Goal: Navigation & Orientation: Find specific page/section

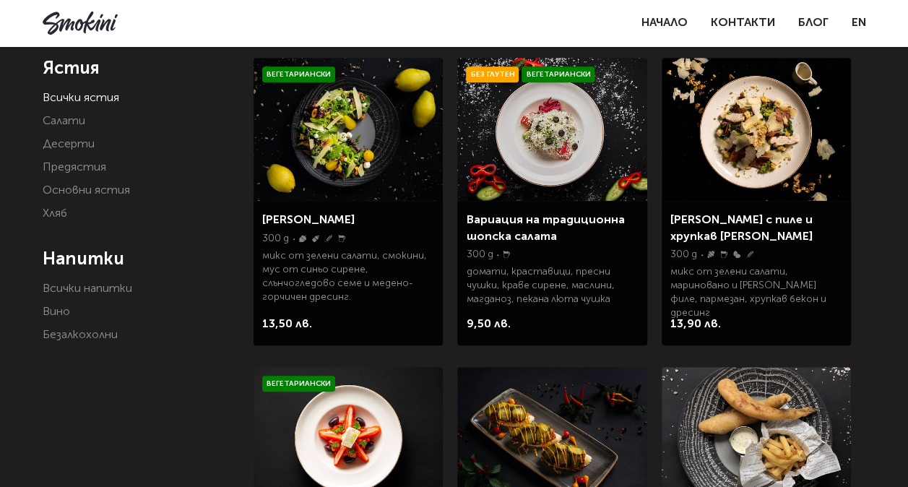
scroll to position [217, 0]
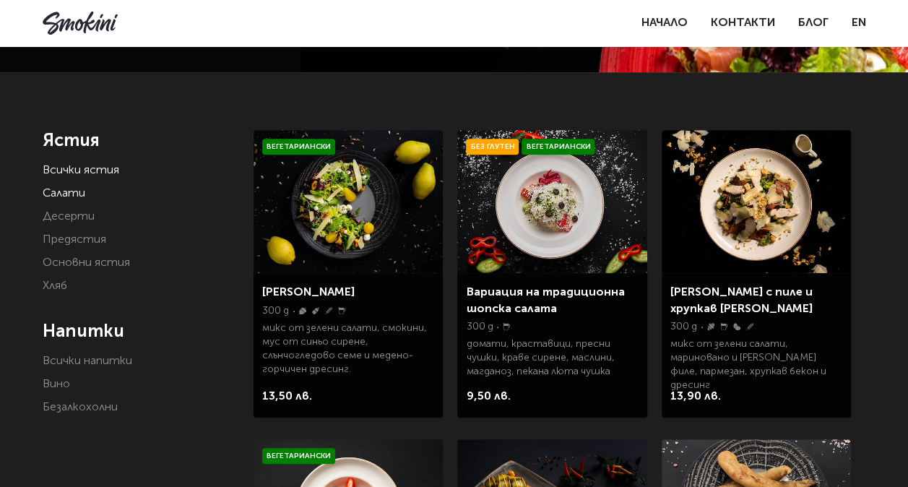
click at [80, 198] on link "Салати" at bounding box center [64, 194] width 43 height 12
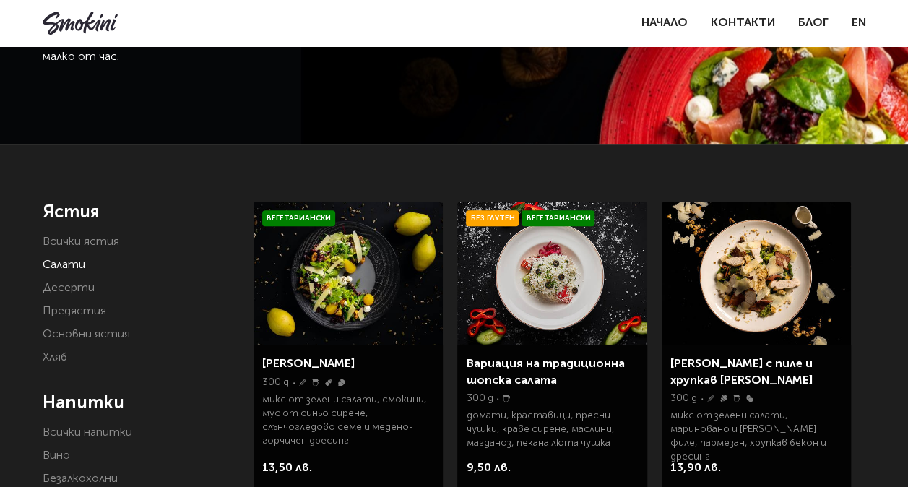
scroll to position [145, 0]
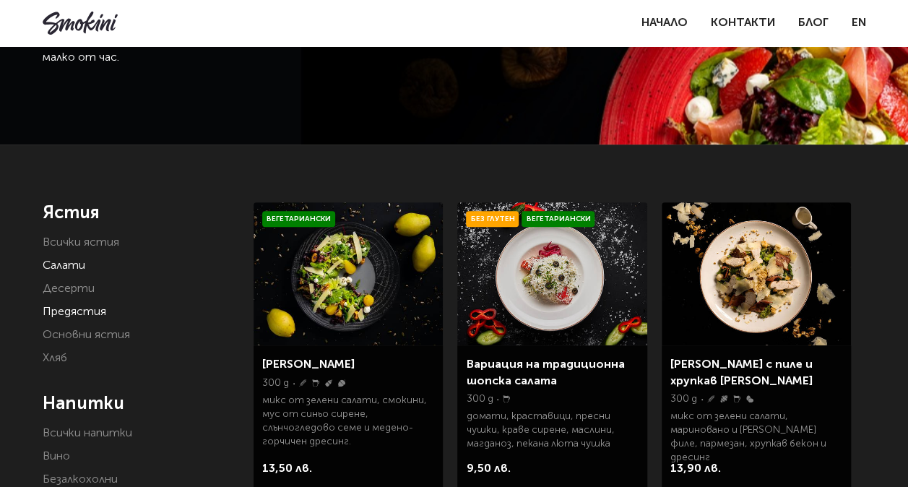
click at [82, 314] on link "Предястия" at bounding box center [75, 312] width 64 height 12
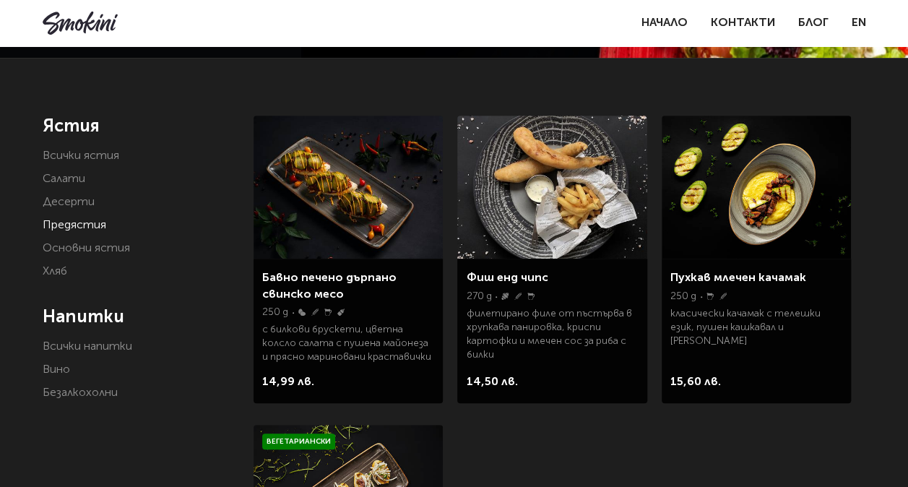
scroll to position [217, 0]
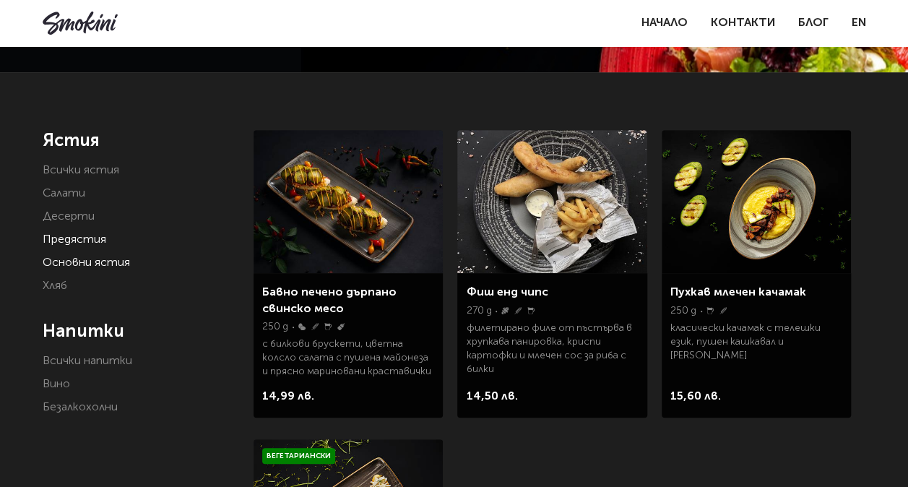
click at [109, 260] on link "Основни ястия" at bounding box center [86, 263] width 87 height 12
